Goal: Information Seeking & Learning: Learn about a topic

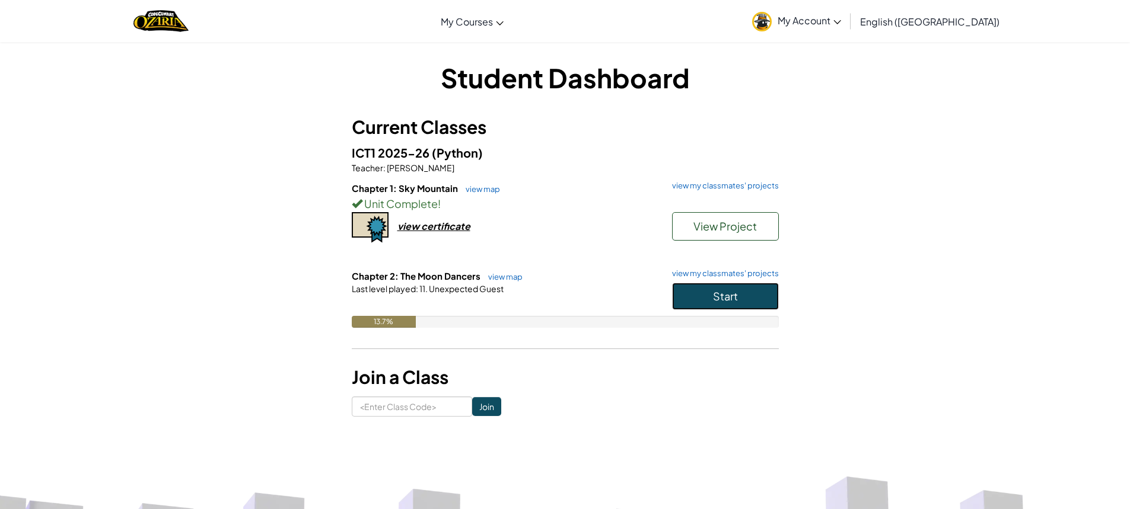
click at [747, 291] on button "Start" at bounding box center [725, 296] width 107 height 27
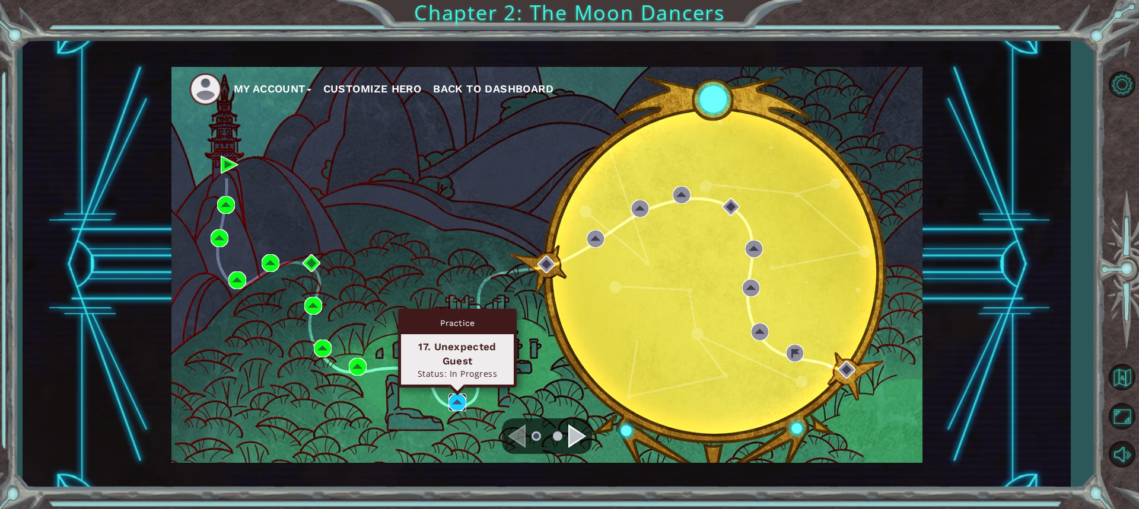
click at [454, 396] on img at bounding box center [457, 403] width 18 height 18
